Goal: Find specific page/section: Find specific page/section

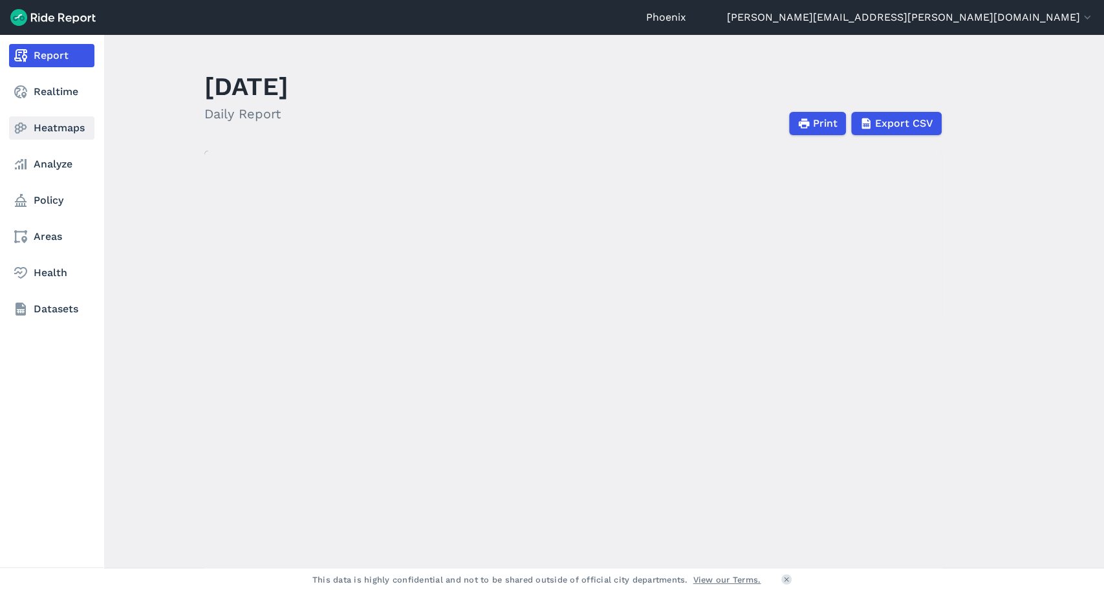
click at [28, 125] on link "Heatmaps" at bounding box center [51, 127] width 85 height 23
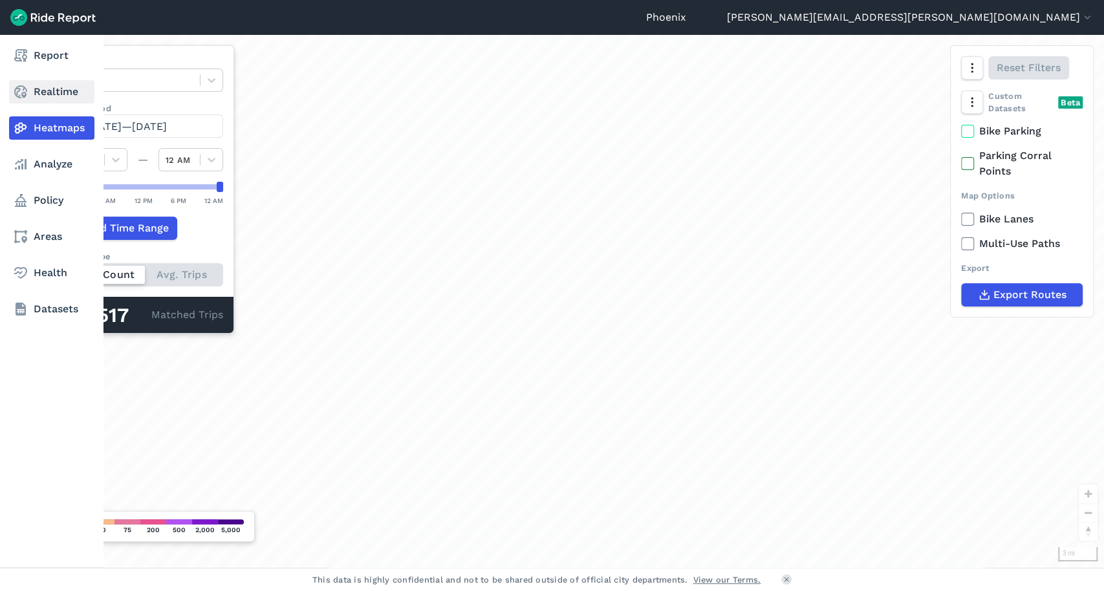
click at [54, 91] on link "Realtime" at bounding box center [51, 91] width 85 height 23
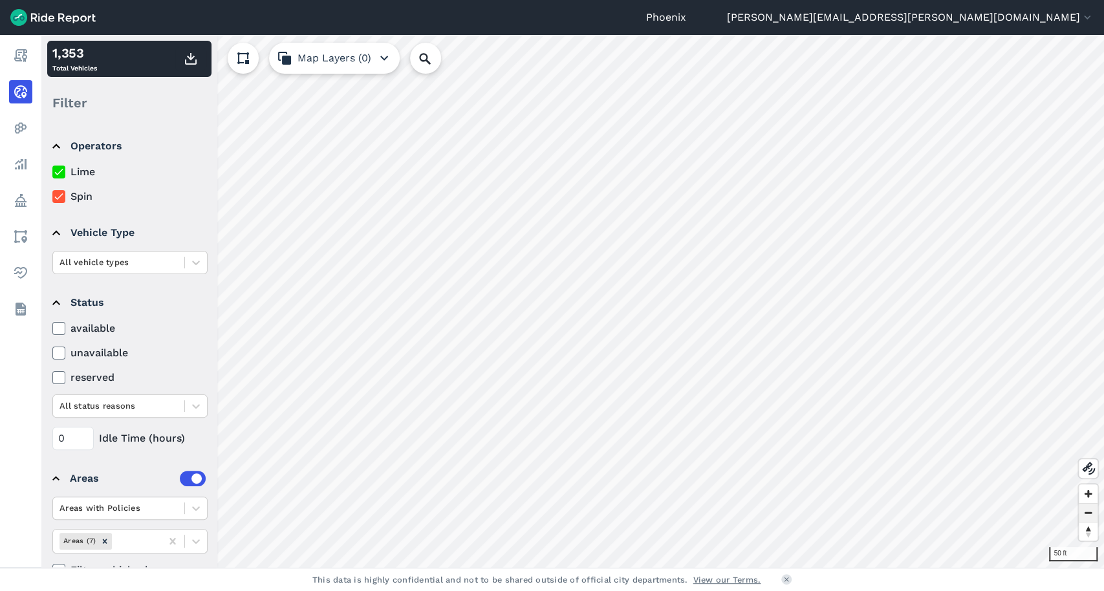
click at [1086, 514] on span "Zoom out" at bounding box center [1088, 513] width 19 height 18
